Goal: Find contact information: Find contact information

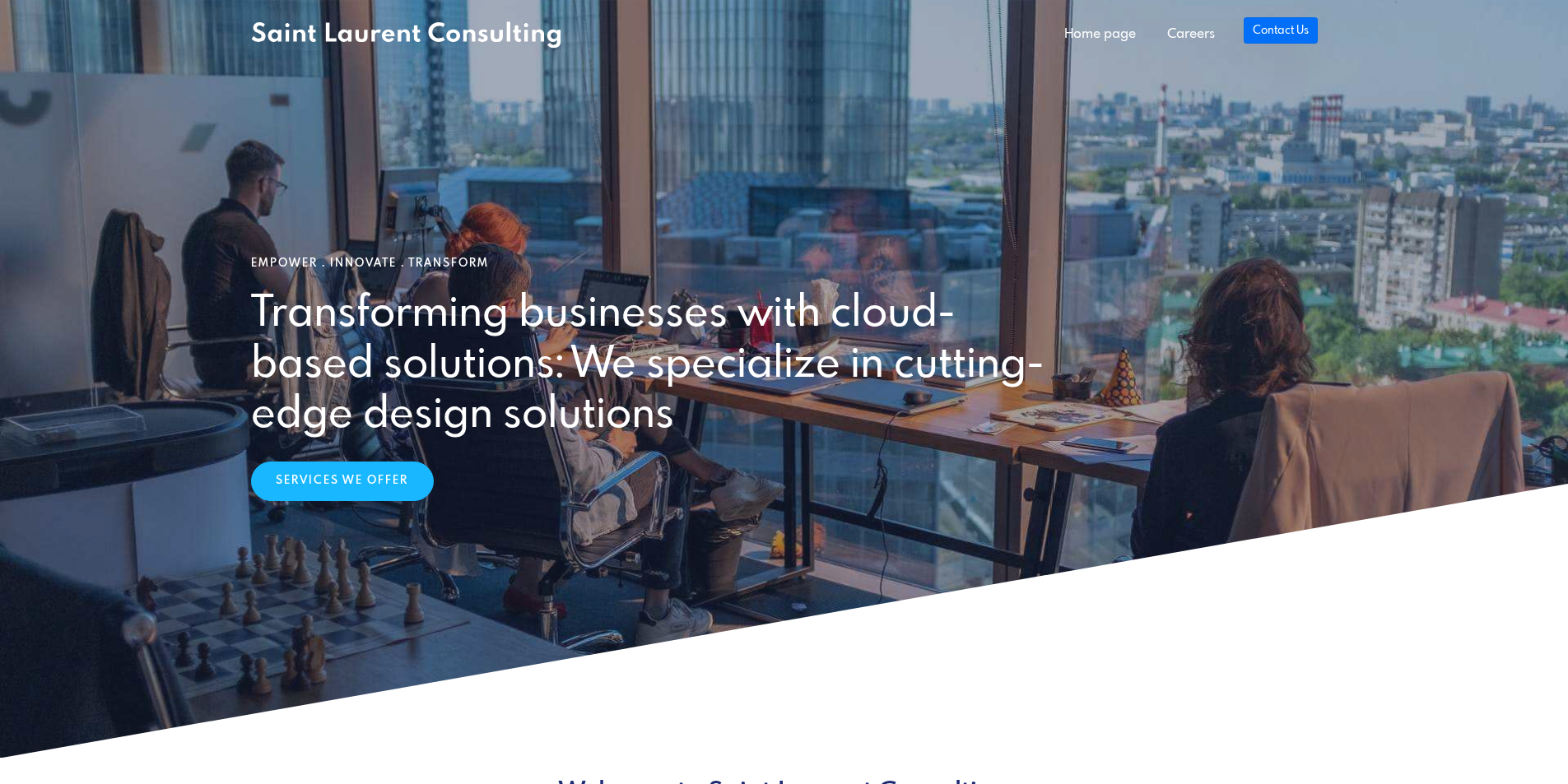
click at [1293, 37] on link "Contact Us" at bounding box center [1281, 30] width 74 height 27
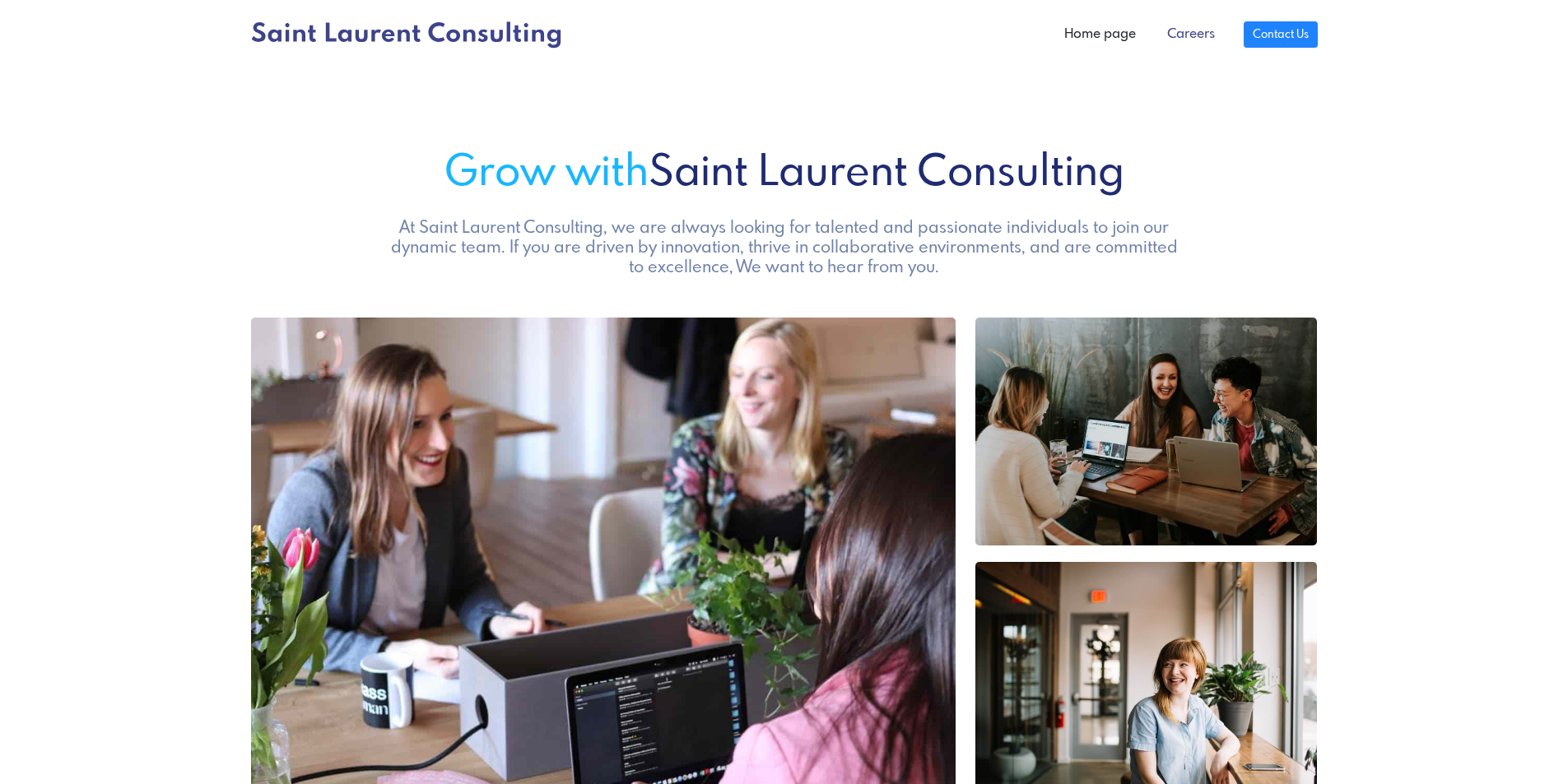
click at [1188, 35] on link "Careers" at bounding box center [1191, 35] width 79 height 33
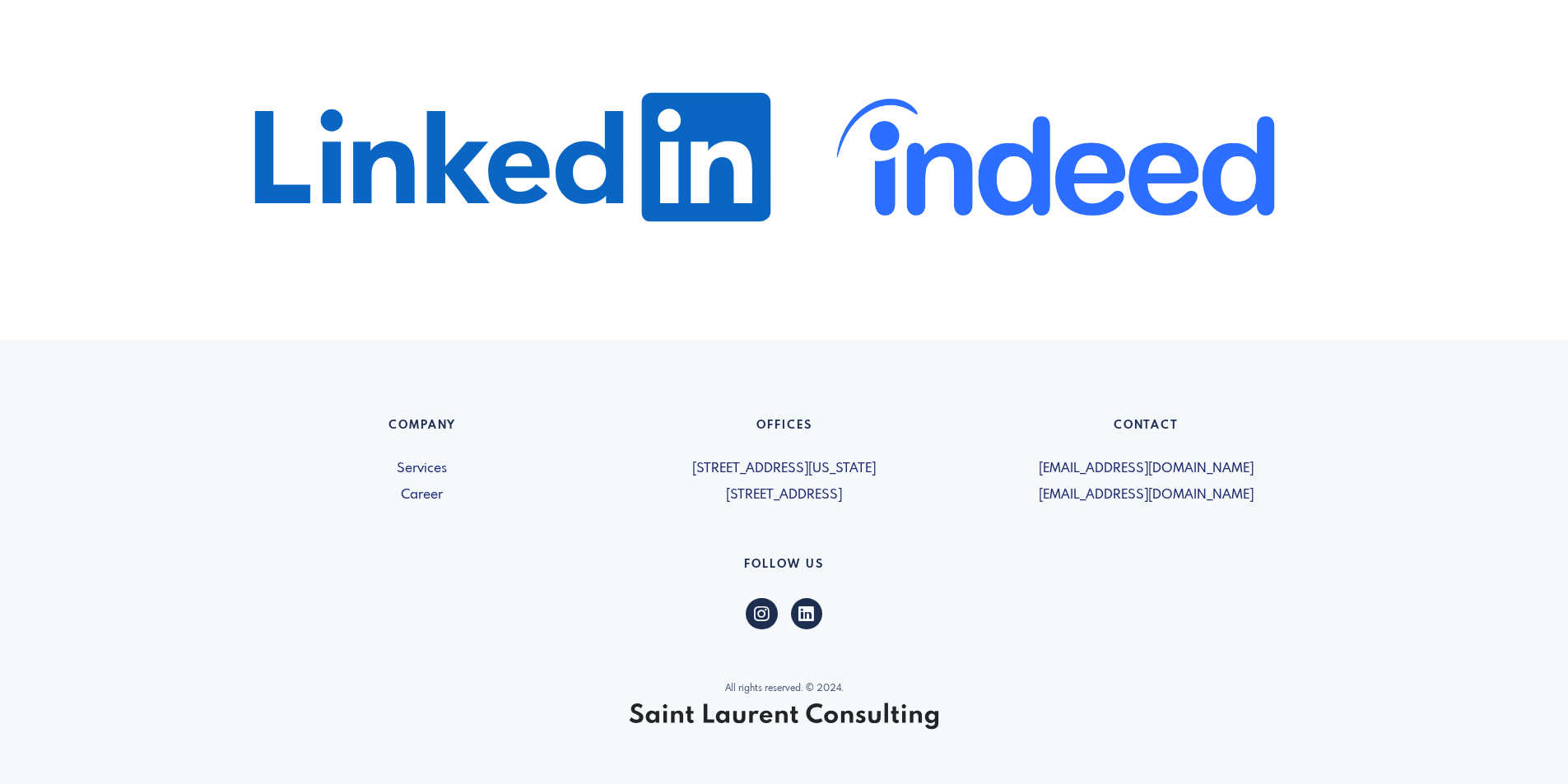
scroll to position [1024, 0]
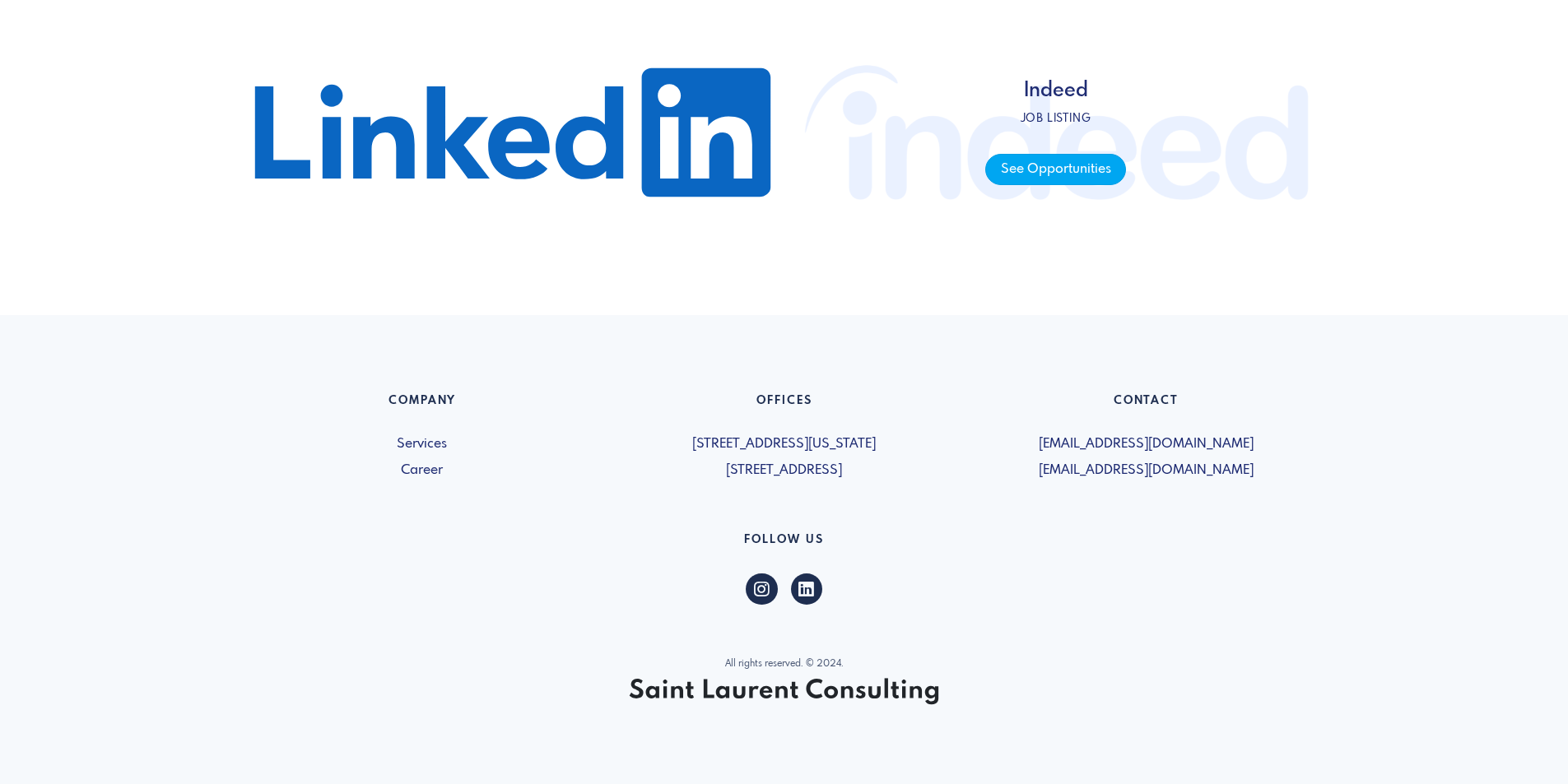
click at [1071, 165] on span "See Opportunities" at bounding box center [1055, 170] width 141 height 32
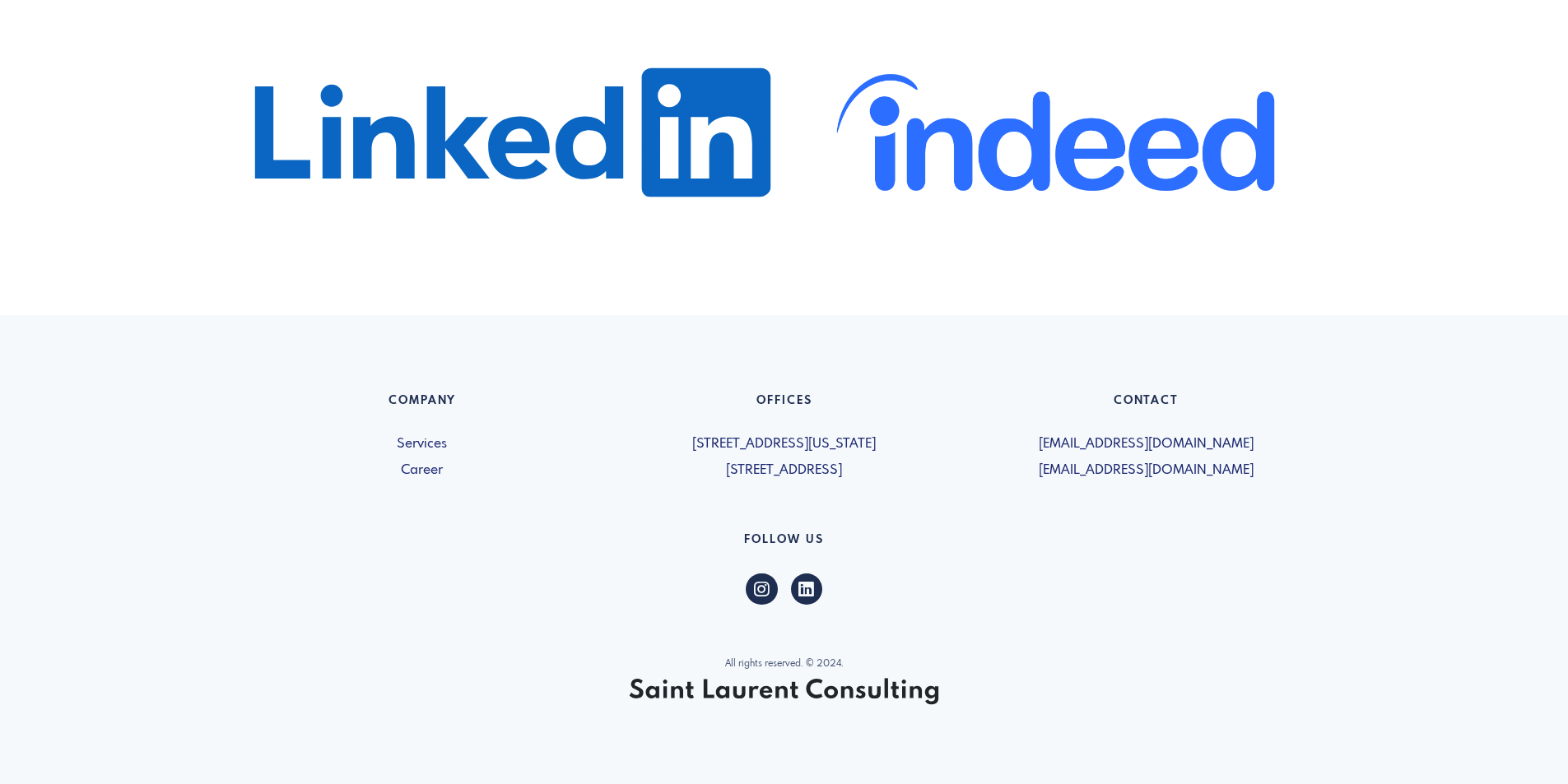
drag, startPoint x: 643, startPoint y: 470, endPoint x: 757, endPoint y: 478, distance: 114.3
click at [757, 478] on span "[STREET_ADDRESS]" at bounding box center [785, 470] width 343 height 19
click at [886, 482] on div "Company Services Career Offices [STREET_ADDRESS][US_STATE] [STREET_ADDRESS] Con…" at bounding box center [784, 550] width 1086 height 311
click at [427, 465] on link "Career" at bounding box center [422, 470] width 343 height 19
click at [422, 444] on link "Services" at bounding box center [422, 444] width 343 height 19
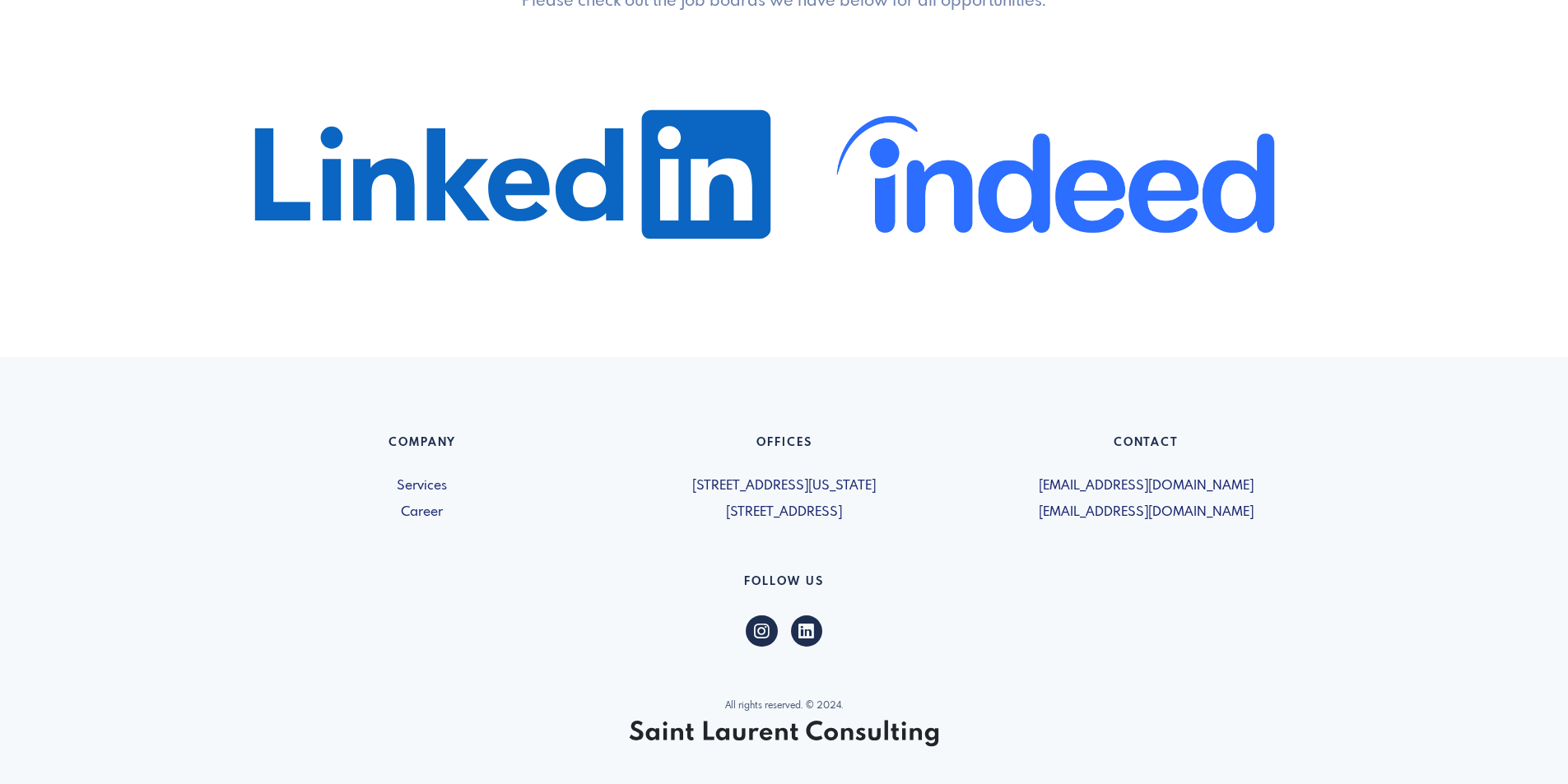
scroll to position [1024, 0]
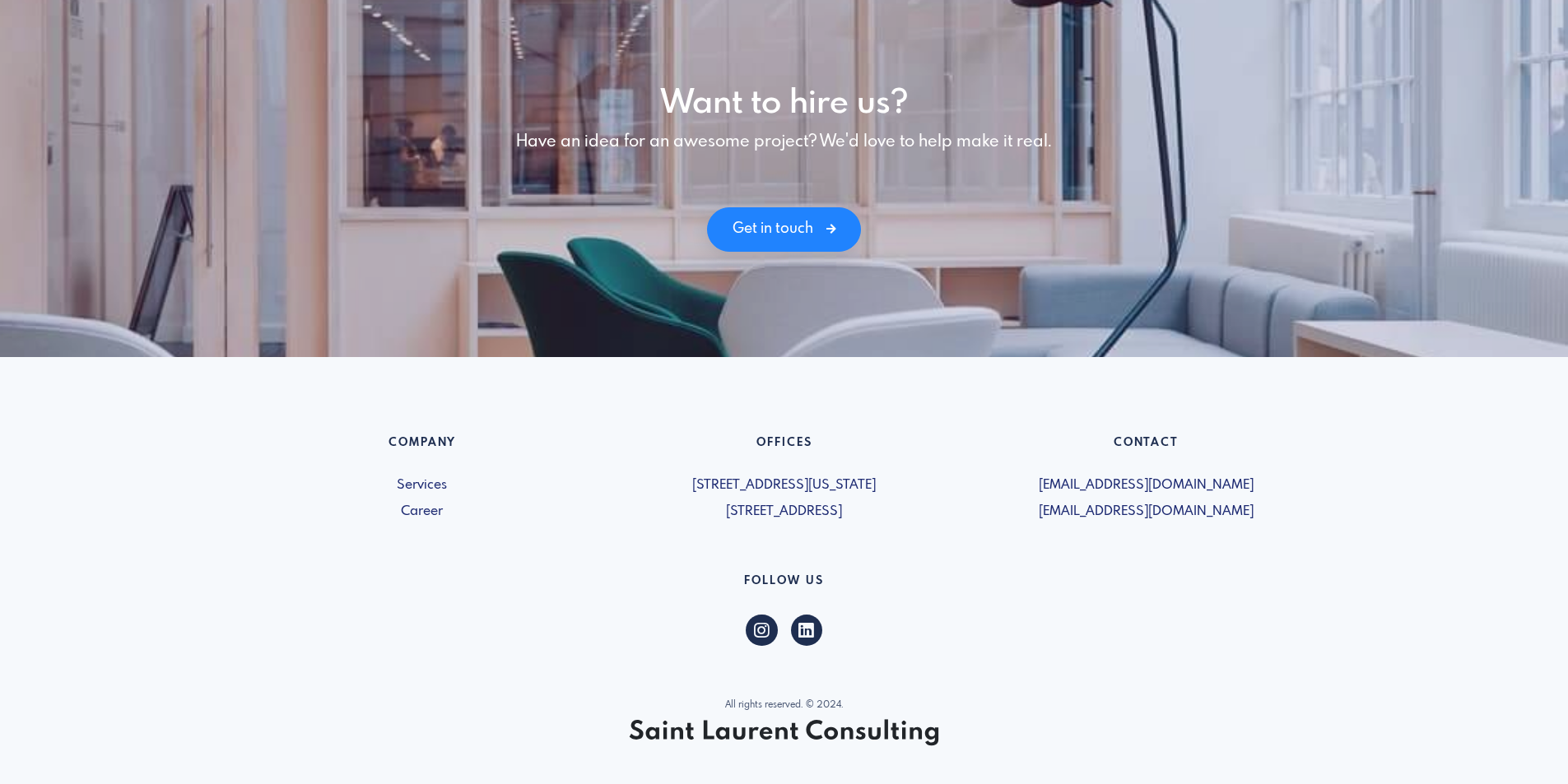
scroll to position [2247, 0]
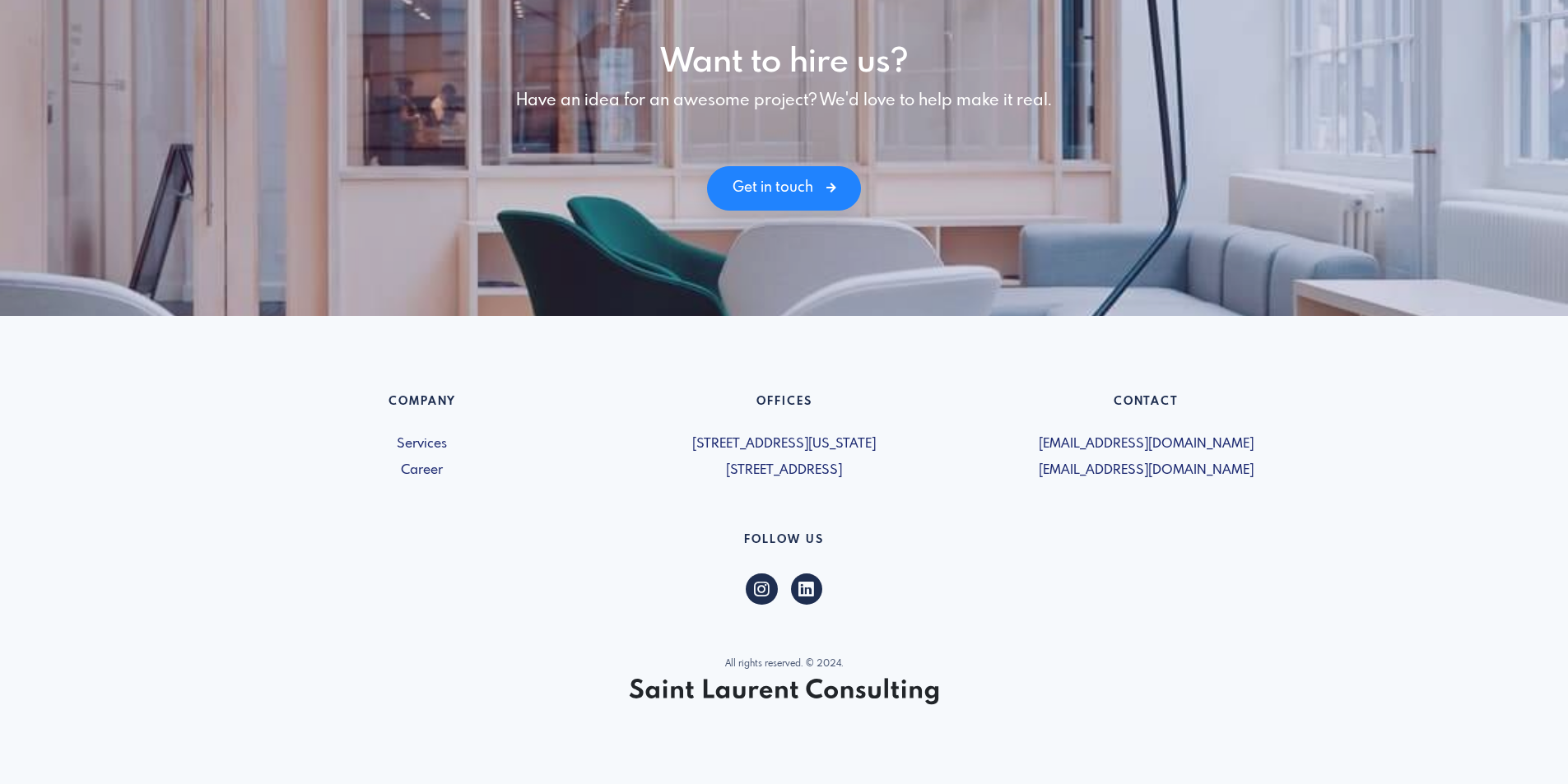
drag, startPoint x: 1270, startPoint y: 463, endPoint x: 1040, endPoint y: 469, distance: 230.1
click at [1040, 469] on span "[EMAIL_ADDRESS][DOMAIN_NAME]" at bounding box center [1147, 470] width 343 height 19
copy span "[EMAIL_ADDRESS][DOMAIN_NAME]"
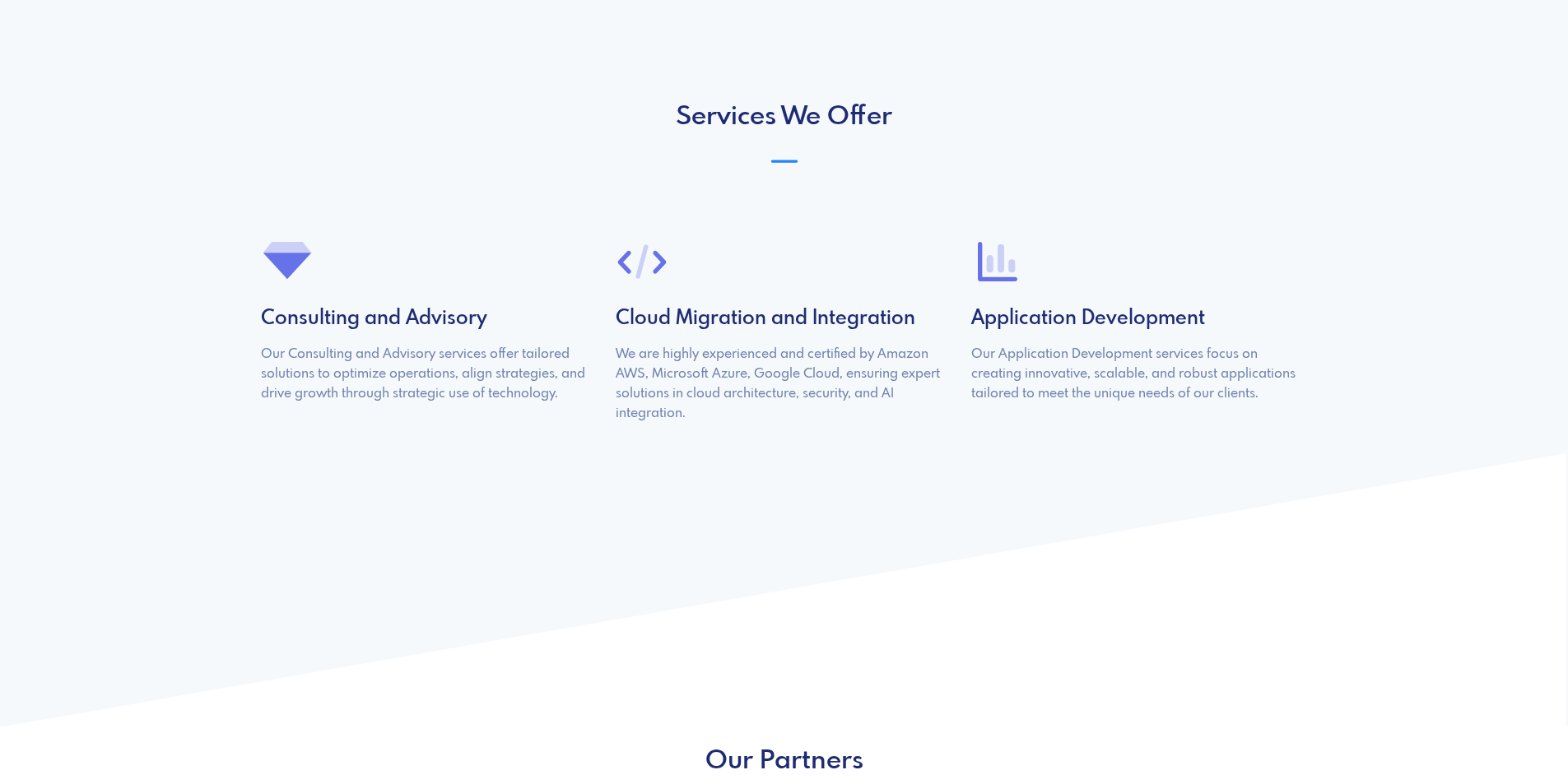
scroll to position [1094, 0]
